Goal: Task Accomplishment & Management: Manage account settings

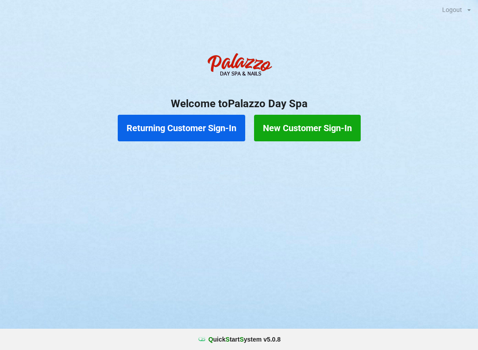
click at [194, 132] on button "Returning Customer Sign-In" at bounding box center [182, 128] width 128 height 27
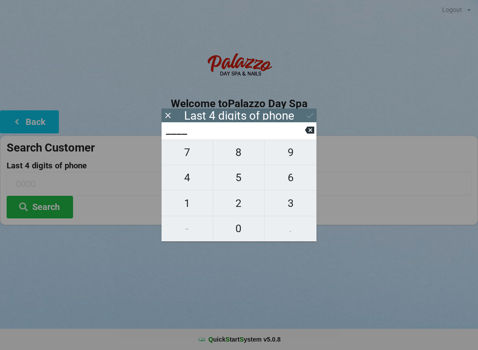
click at [293, 208] on span "3" at bounding box center [291, 203] width 52 height 19
type input "3___"
click at [244, 182] on span "5" at bounding box center [238, 177] width 51 height 19
type input "35__"
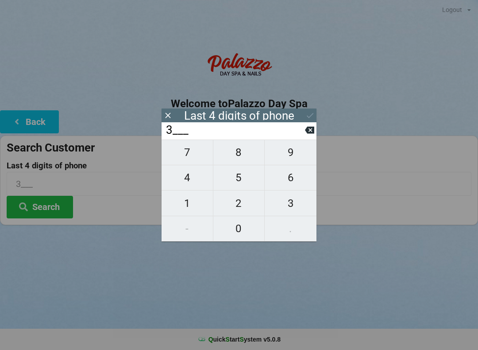
type input "35__"
click at [244, 156] on span "8" at bounding box center [238, 152] width 51 height 19
type input "358_"
click at [184, 187] on span "4" at bounding box center [187, 177] width 51 height 19
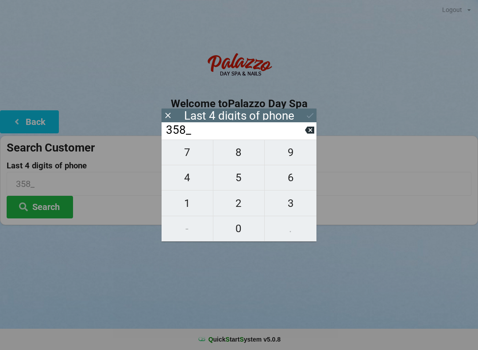
type input "3584"
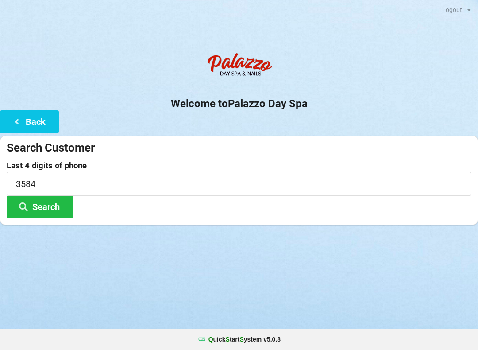
click at [52, 210] on button "Search" at bounding box center [40, 207] width 66 height 23
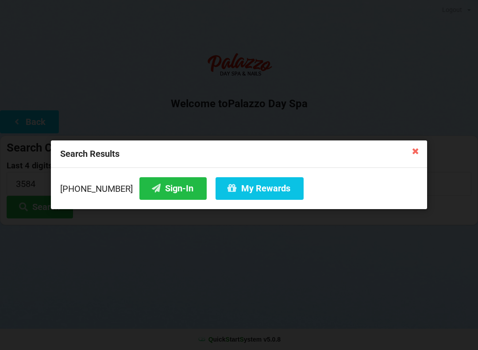
click at [158, 190] on button "Sign-In" at bounding box center [173, 188] width 67 height 23
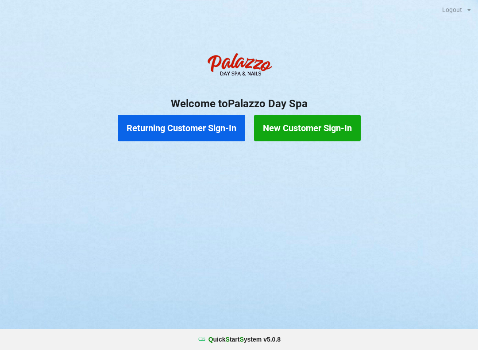
click at [199, 129] on button "Returning Customer Sign-In" at bounding box center [182, 128] width 128 height 27
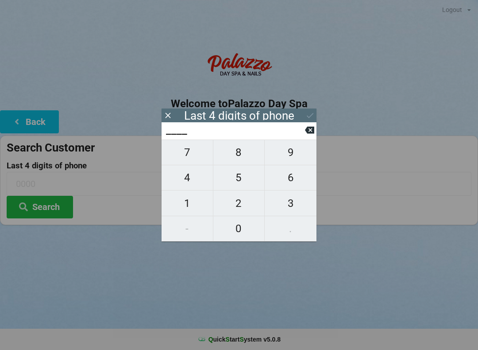
click at [233, 180] on span "5" at bounding box center [238, 177] width 51 height 19
type input "5___"
click at [181, 204] on span "1" at bounding box center [187, 203] width 51 height 19
type input "51__"
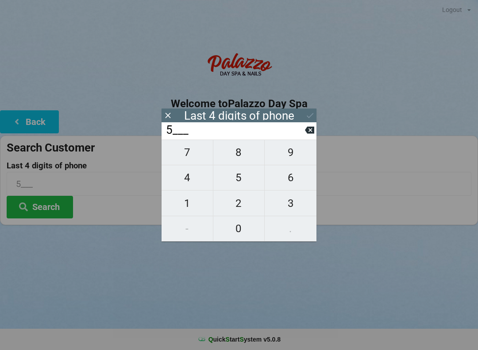
type input "51__"
click at [182, 205] on span "1" at bounding box center [187, 203] width 51 height 19
type input "511_"
click at [294, 180] on span "6" at bounding box center [291, 177] width 52 height 19
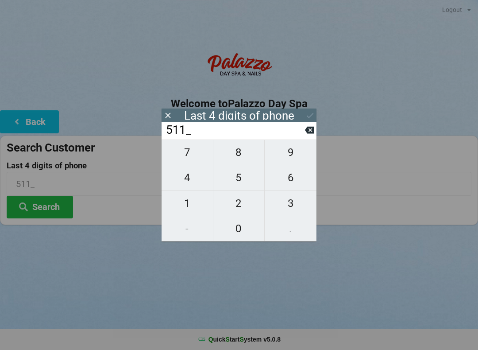
type input "5116"
click at [311, 117] on icon at bounding box center [310, 115] width 9 height 9
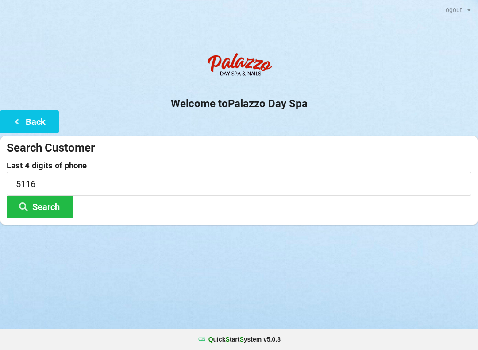
click at [50, 211] on button "Search" at bounding box center [40, 207] width 66 height 23
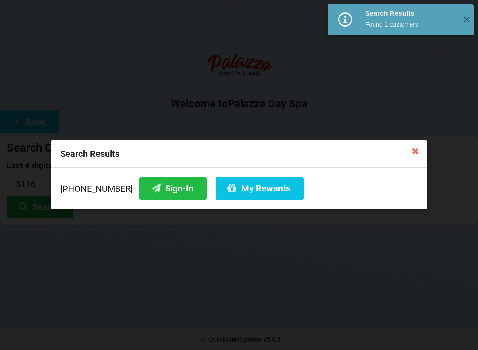
click at [170, 187] on button "Sign-In" at bounding box center [173, 188] width 67 height 23
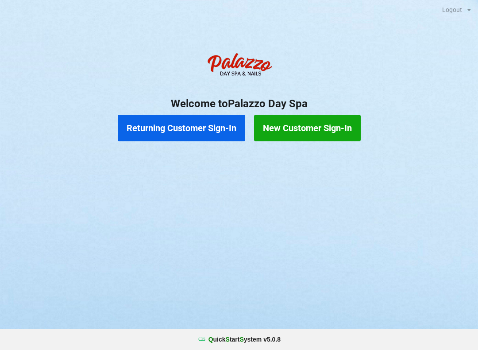
click at [197, 131] on button "Returning Customer Sign-In" at bounding box center [182, 128] width 128 height 27
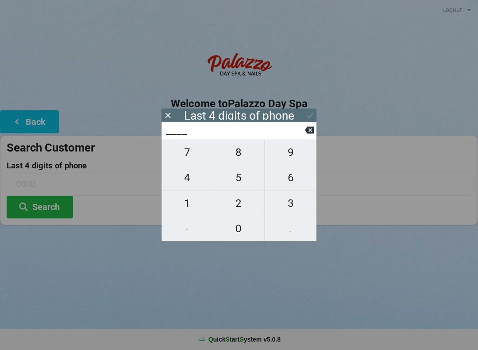
click at [186, 183] on span "4" at bounding box center [187, 177] width 51 height 19
type input "4___"
click at [296, 204] on span "3" at bounding box center [291, 203] width 52 height 19
type input "43__"
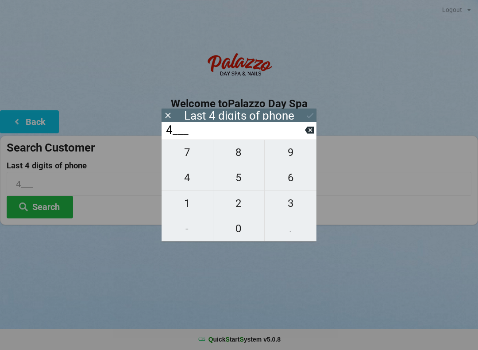
type input "43__"
click at [240, 181] on span "5" at bounding box center [238, 177] width 51 height 19
type input "435_"
click at [295, 185] on span "6" at bounding box center [291, 177] width 52 height 19
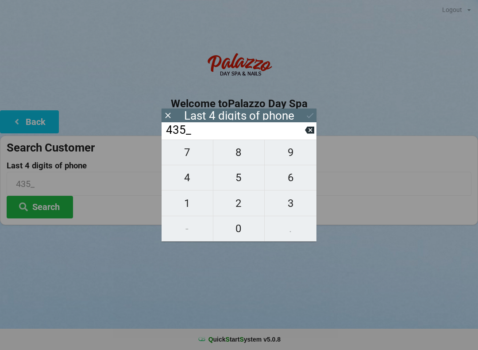
type input "4356"
click at [267, 113] on div "Last 4 digits of phone" at bounding box center [239, 115] width 110 height 9
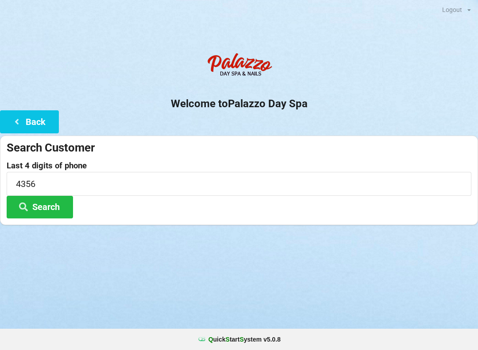
click at [396, 199] on div "Last 4 digits of phone 4356 Search" at bounding box center [239, 189] width 465 height 57
click at [56, 206] on button "Search" at bounding box center [40, 207] width 66 height 23
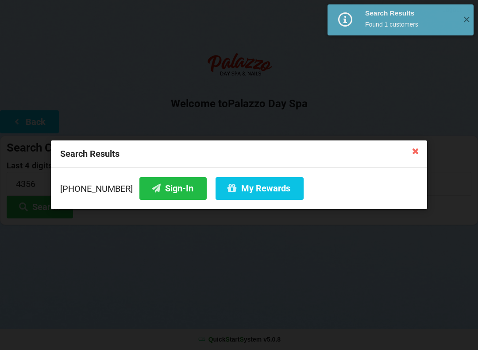
click at [161, 190] on button "Sign-In" at bounding box center [173, 188] width 67 height 23
